Goal: Task Accomplishment & Management: Manage account settings

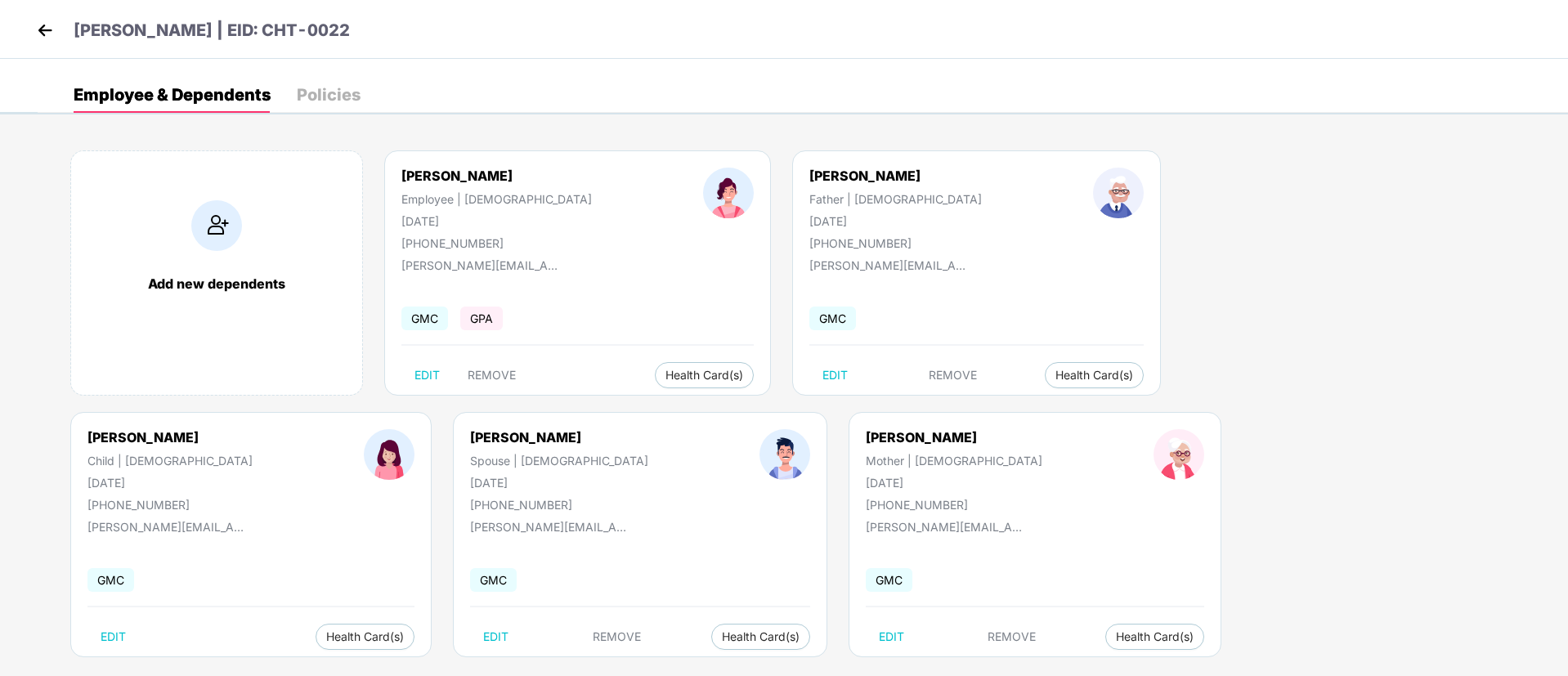
click at [41, 29] on img at bounding box center [45, 30] width 25 height 25
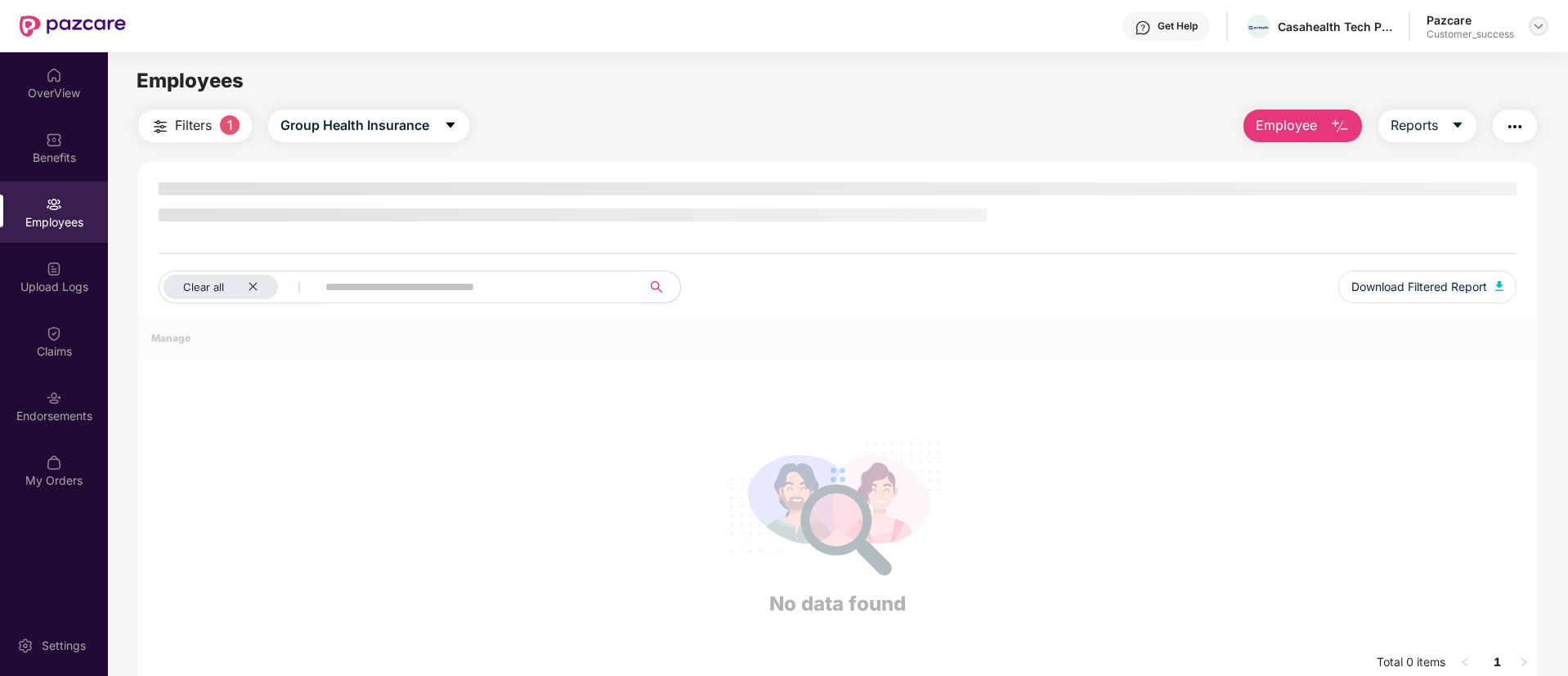
click at [1543, 31] on img at bounding box center [1538, 25] width 13 height 13
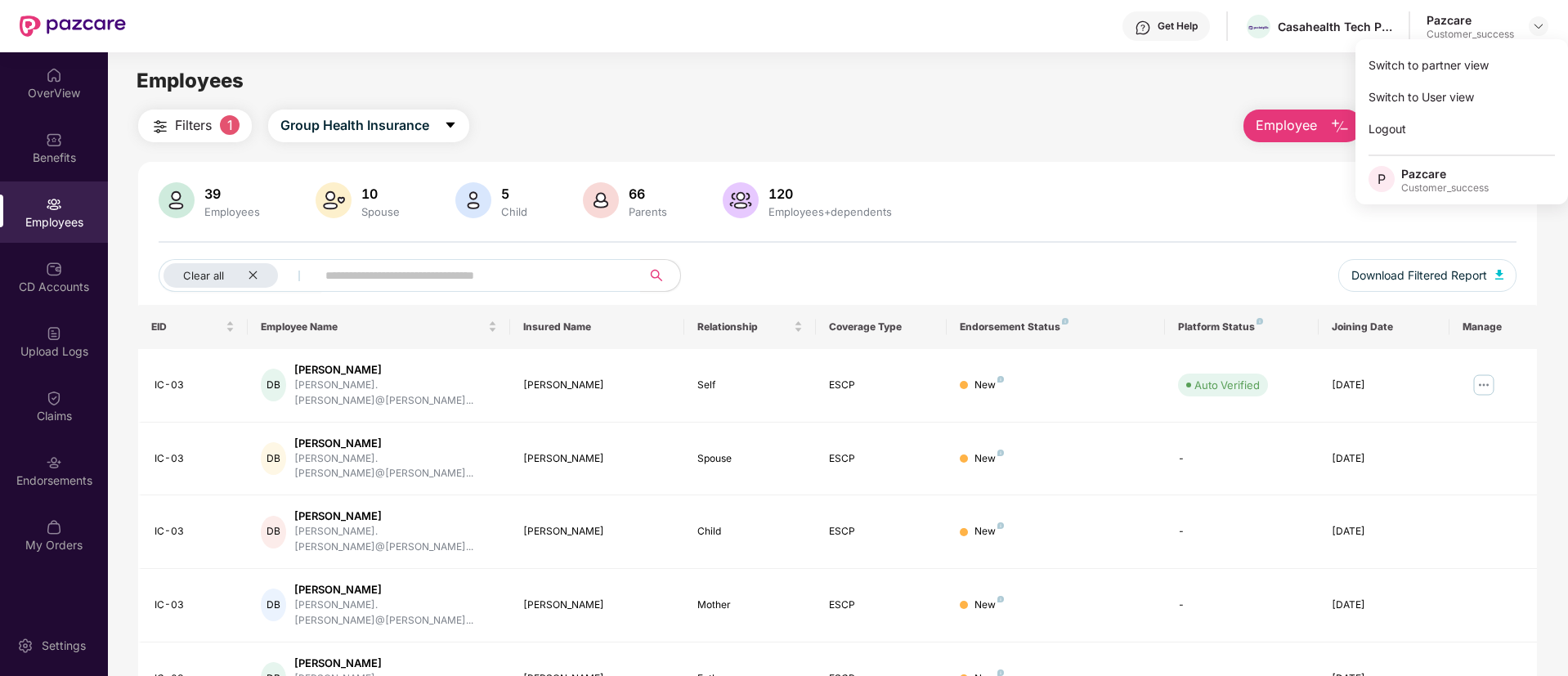
click at [1461, 68] on div "Switch to partner view" at bounding box center [1462, 65] width 212 height 32
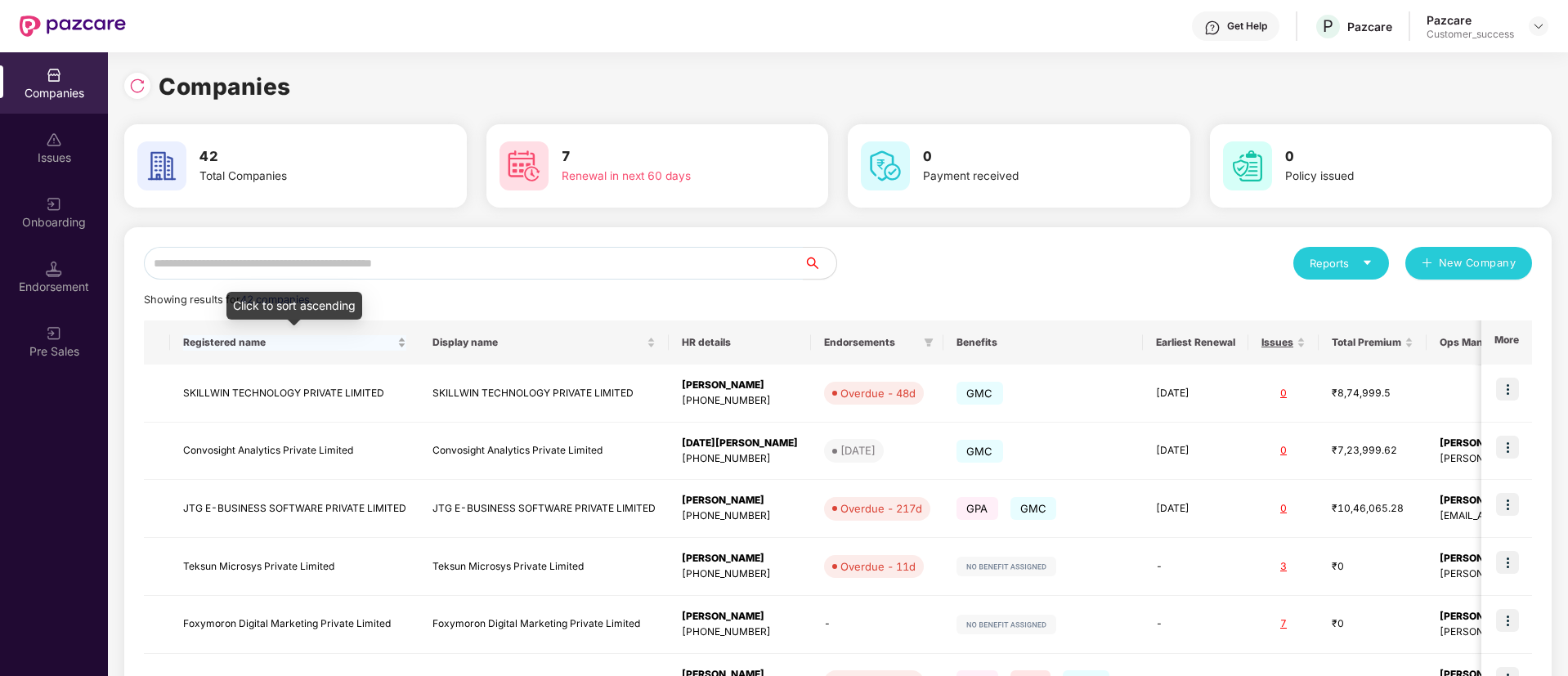
click at [283, 341] on span "Registered name" at bounding box center [289, 342] width 211 height 13
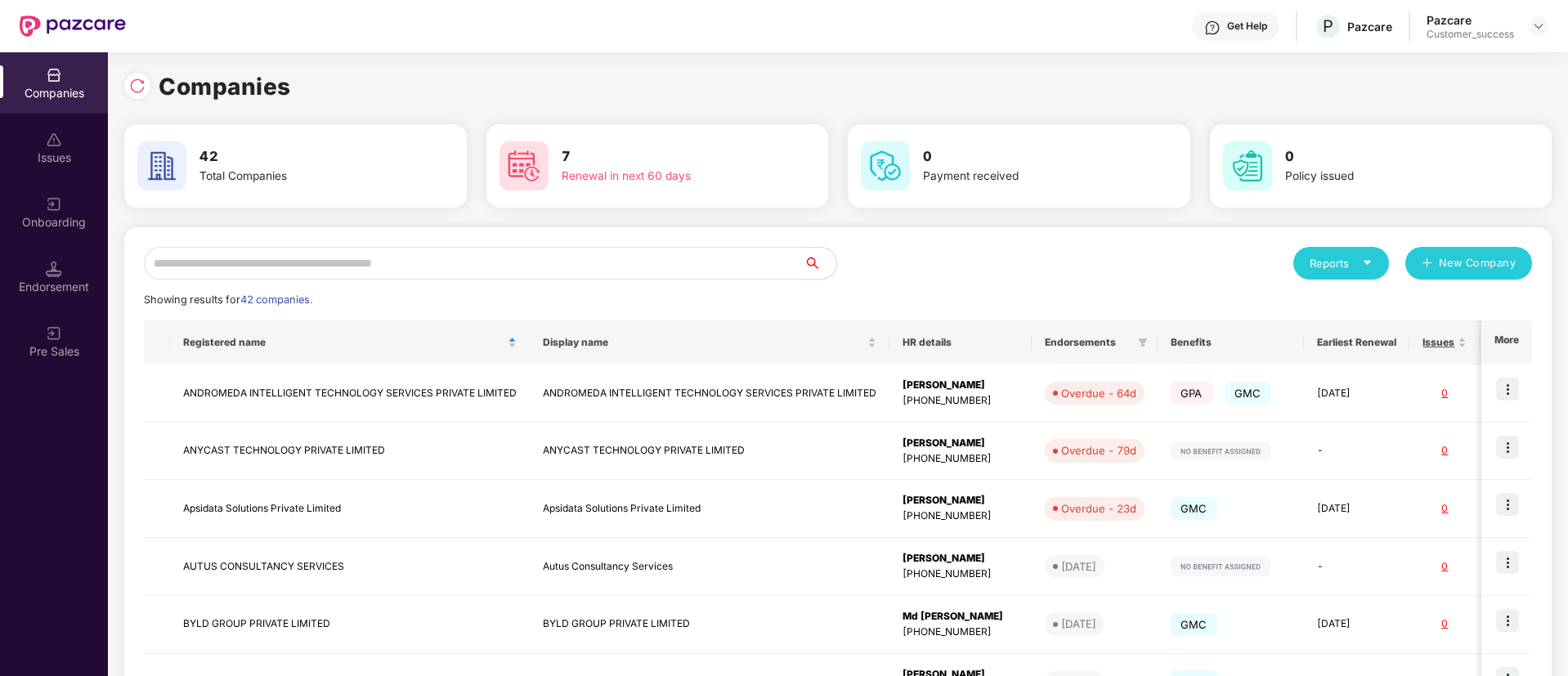
click at [520, 267] on input "text" at bounding box center [474, 263] width 660 height 33
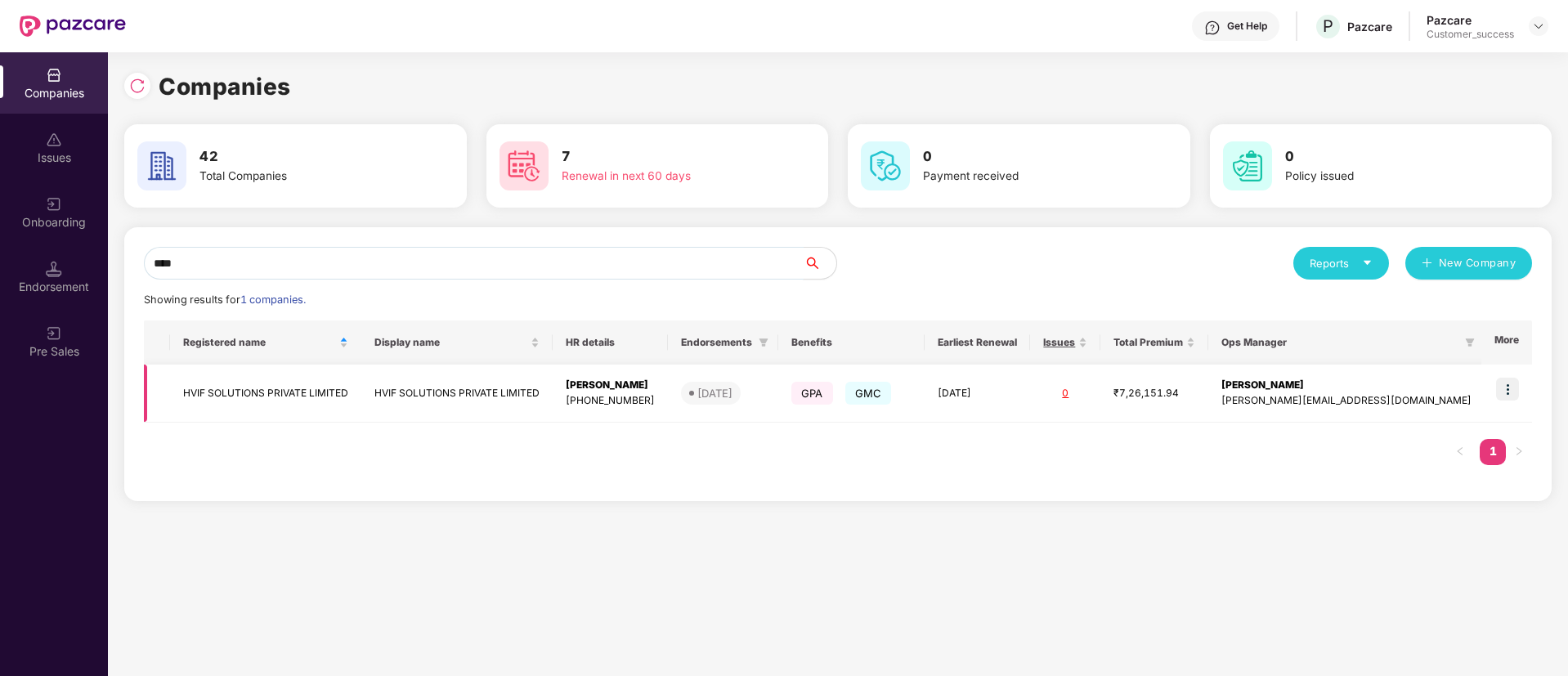
type input "****"
click at [1517, 397] on img at bounding box center [1507, 389] width 23 height 23
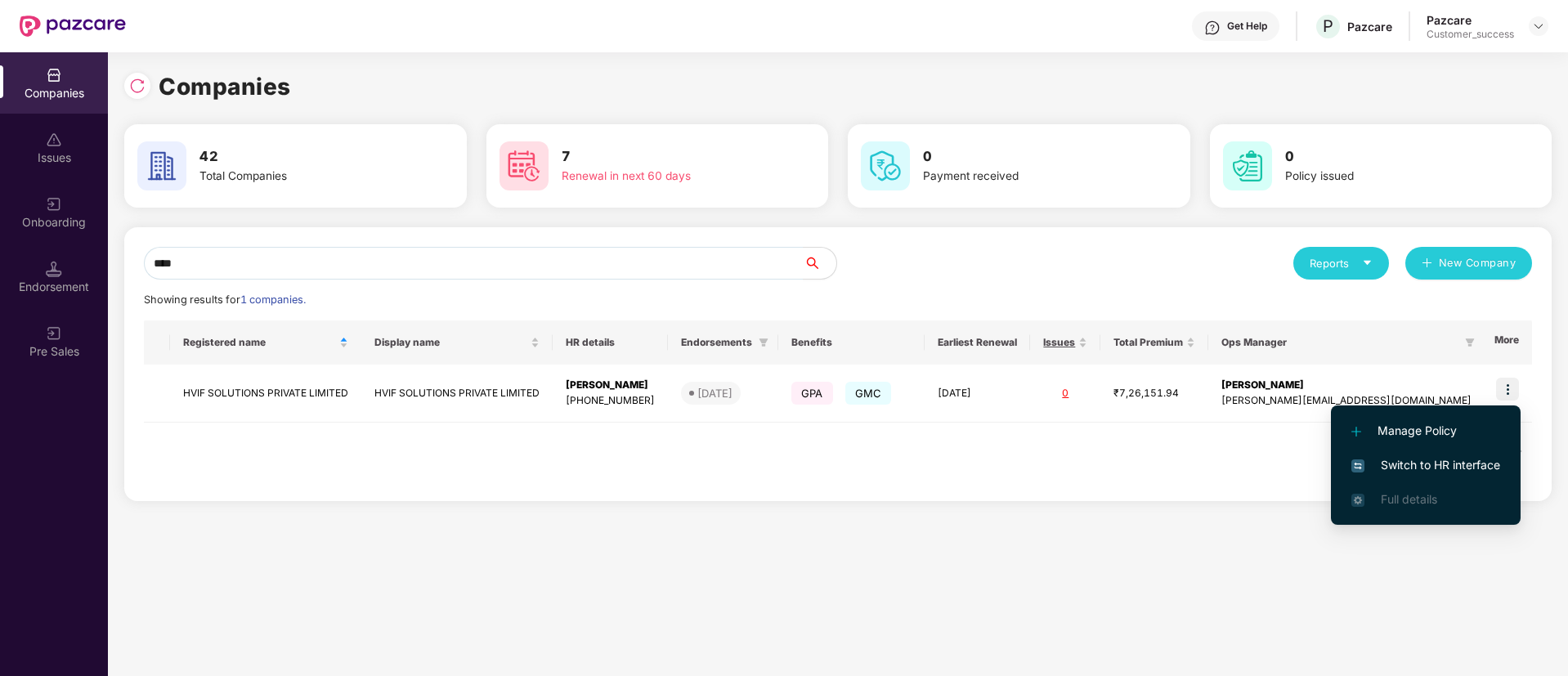
click at [1413, 462] on span "Switch to HR interface" at bounding box center [1425, 465] width 149 height 18
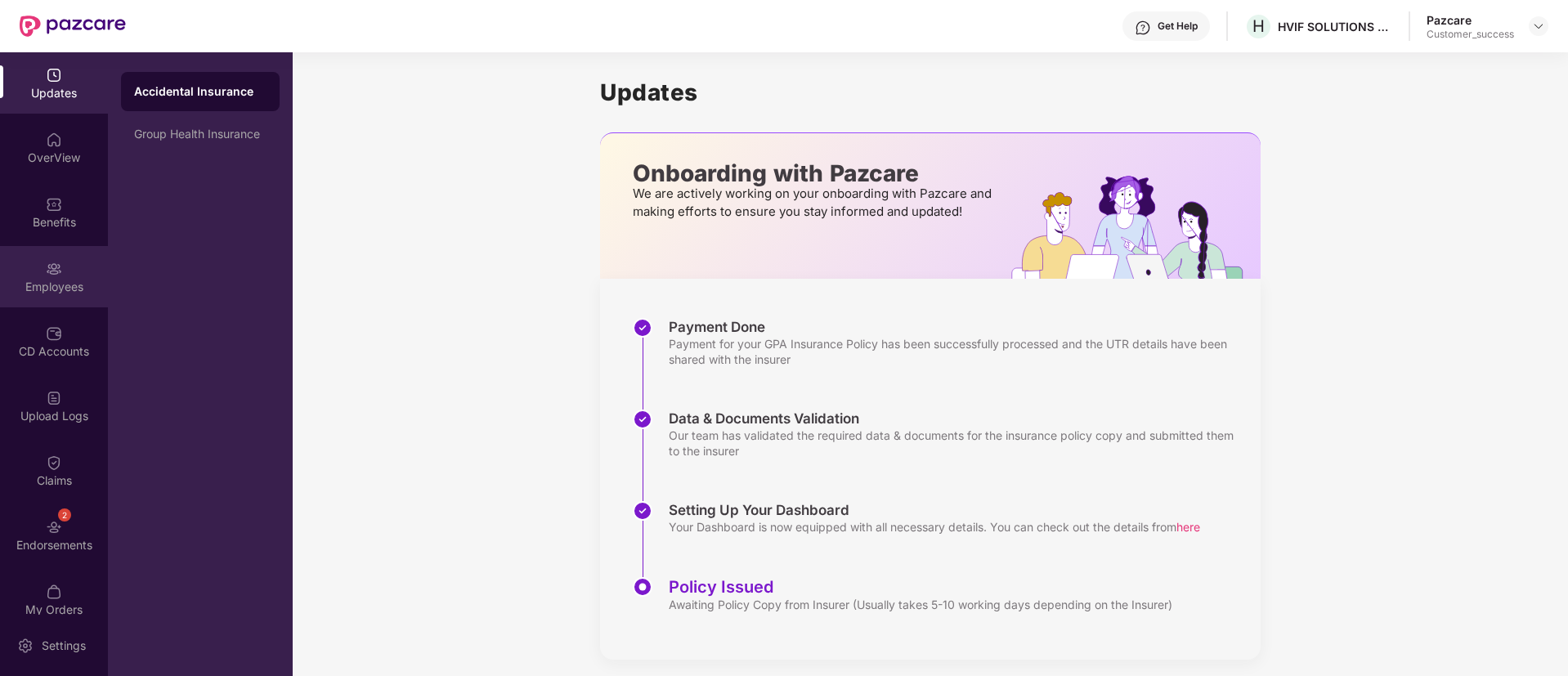
click at [57, 261] on img at bounding box center [53, 268] width 16 height 16
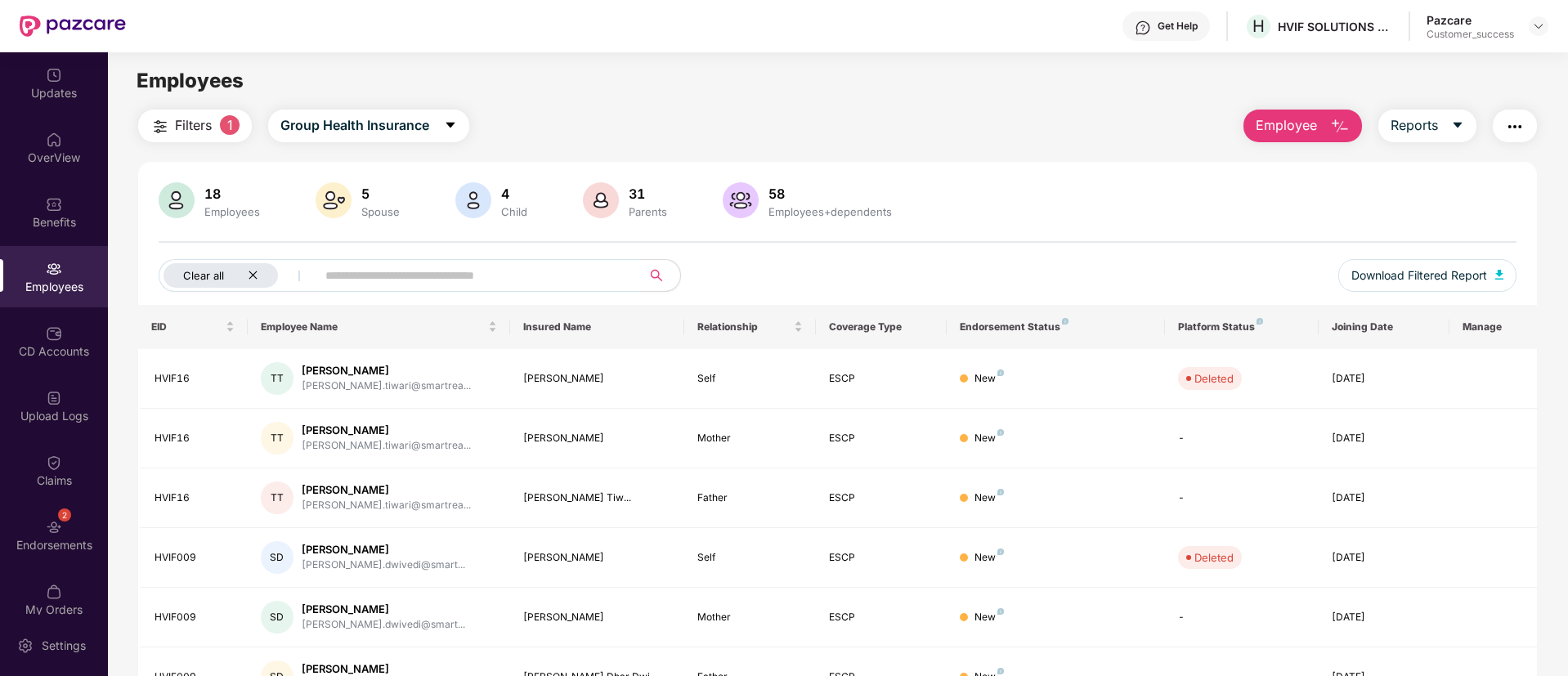
click at [250, 275] on icon "close" at bounding box center [253, 275] width 11 height 11
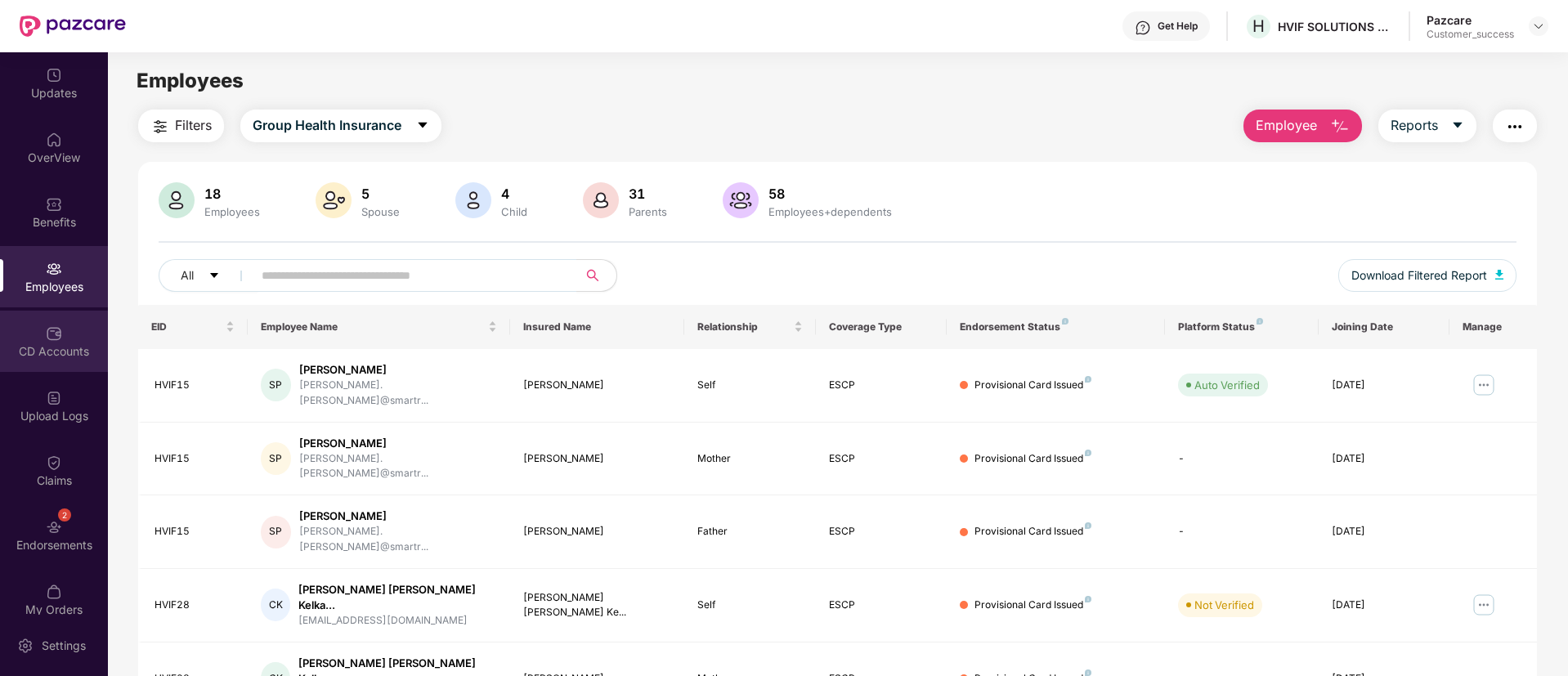
click at [35, 356] on div "CD Accounts" at bounding box center [53, 351] width 108 height 16
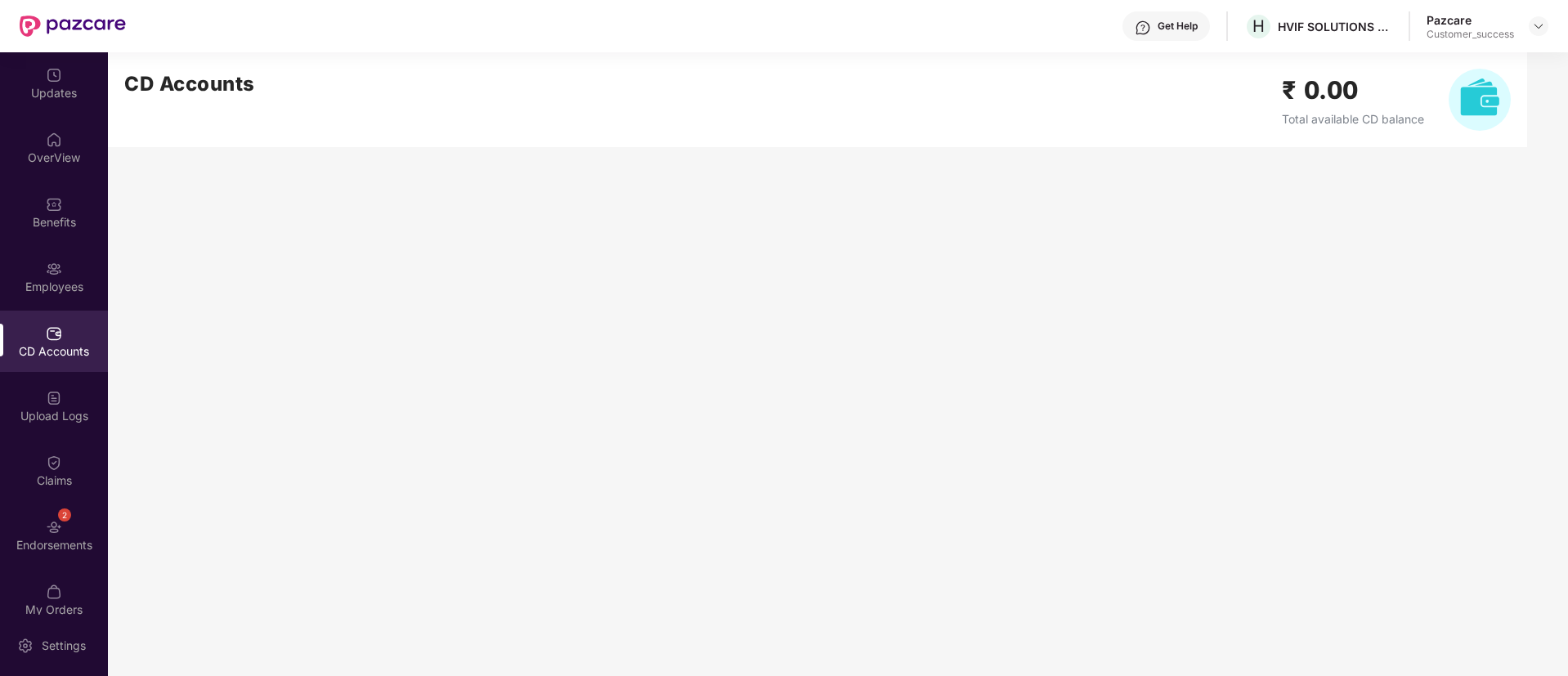
click at [35, 356] on div "CD Accounts" at bounding box center [53, 351] width 108 height 16
